Goal: Transaction & Acquisition: Purchase product/service

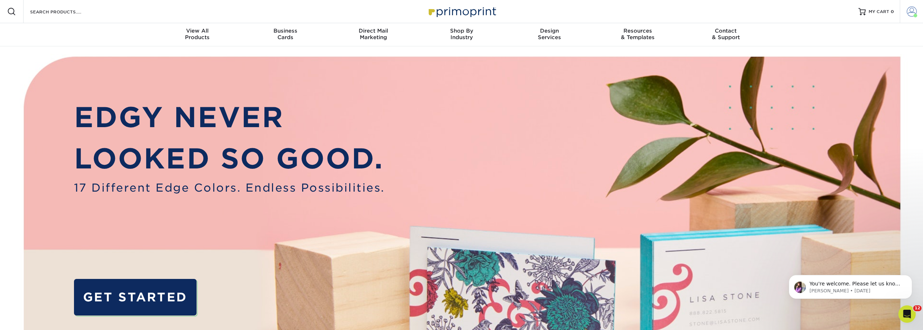
click at [914, 13] on span at bounding box center [912, 12] width 10 height 10
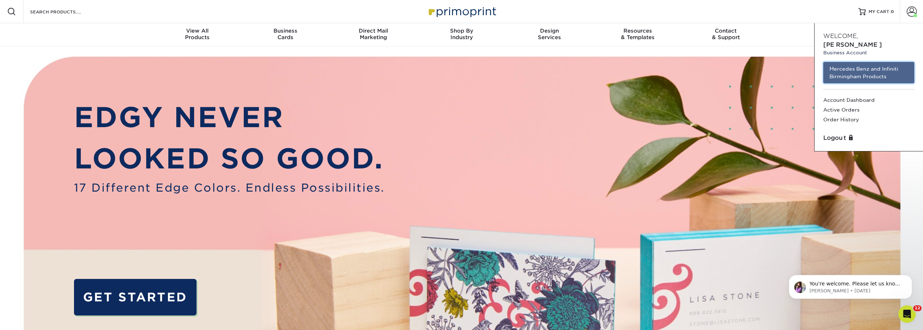
click at [868, 67] on link "Mercedes Benz and Infiniti Birmingham Products" at bounding box center [868, 72] width 91 height 21
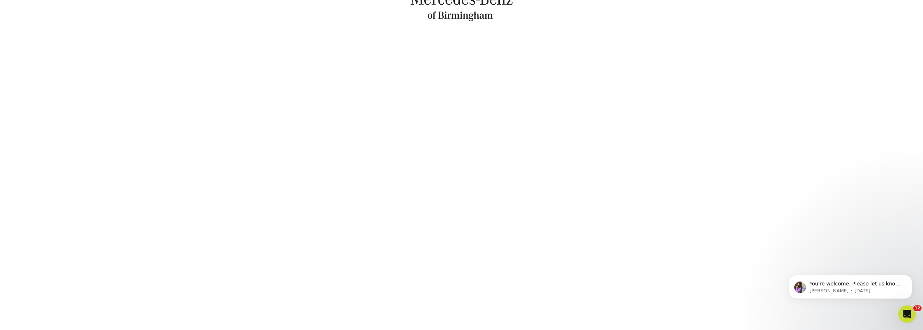
scroll to position [131, 0]
click at [910, 277] on icon "Dismiss notification" at bounding box center [910, 277] width 3 height 3
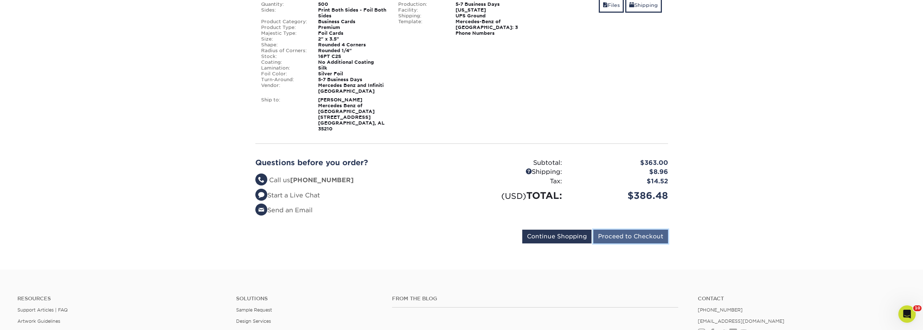
click at [625, 230] on input "Proceed to Checkout" at bounding box center [630, 237] width 75 height 14
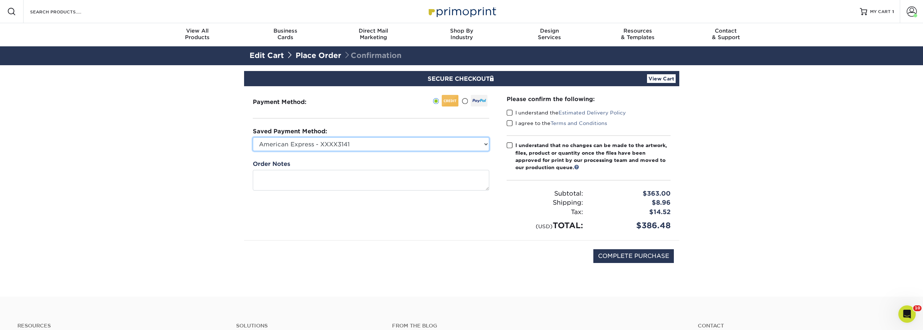
drag, startPoint x: 429, startPoint y: 143, endPoint x: 426, endPoint y: 146, distance: 3.9
click at [429, 143] on select "American Express - XXXX3141 MBBHM Marketing - CF - XXXX5332 New Credit Card" at bounding box center [371, 144] width 236 height 14
select select "70131"
click at [253, 137] on select "American Express - XXXX3141 MBBHM Marketing - CF - XXXX5332 New Credit Card" at bounding box center [371, 144] width 236 height 14
click at [507, 110] on span at bounding box center [510, 113] width 6 height 7
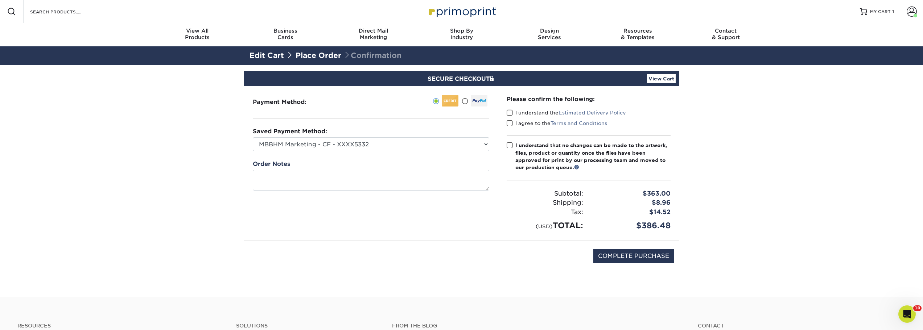
click at [0, 0] on input "I understand the Estimated Delivery Policy" at bounding box center [0, 0] width 0 height 0
click at [509, 124] on span at bounding box center [510, 123] width 6 height 7
click at [0, 0] on input "I agree to the Terms and Conditions" at bounding box center [0, 0] width 0 height 0
click at [510, 143] on span at bounding box center [510, 145] width 6 height 7
click at [0, 0] on input "I understand that no changes can be made to the artwork, files, product or quan…" at bounding box center [0, 0] width 0 height 0
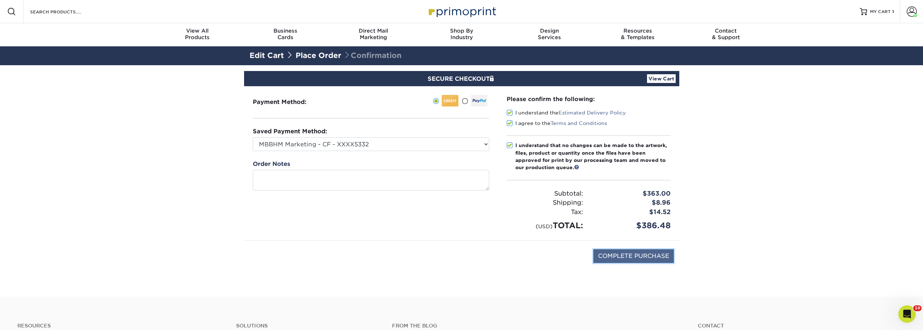
click at [608, 254] on input "COMPLETE PURCHASE" at bounding box center [633, 257] width 81 height 14
type input "PROCESSING, PLEASE WAIT..."
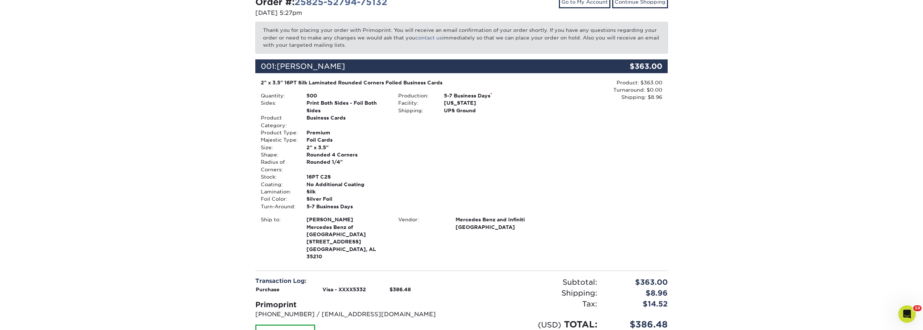
scroll to position [86, 0]
